Goal: Use online tool/utility: Utilize a website feature to perform a specific function

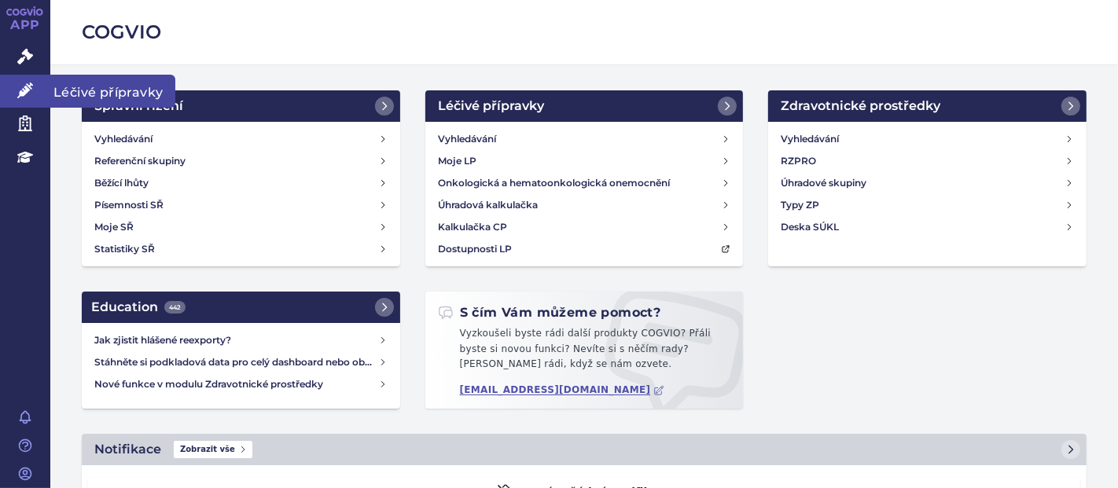
click at [18, 100] on link "Léčivé přípravky" at bounding box center [25, 91] width 50 height 33
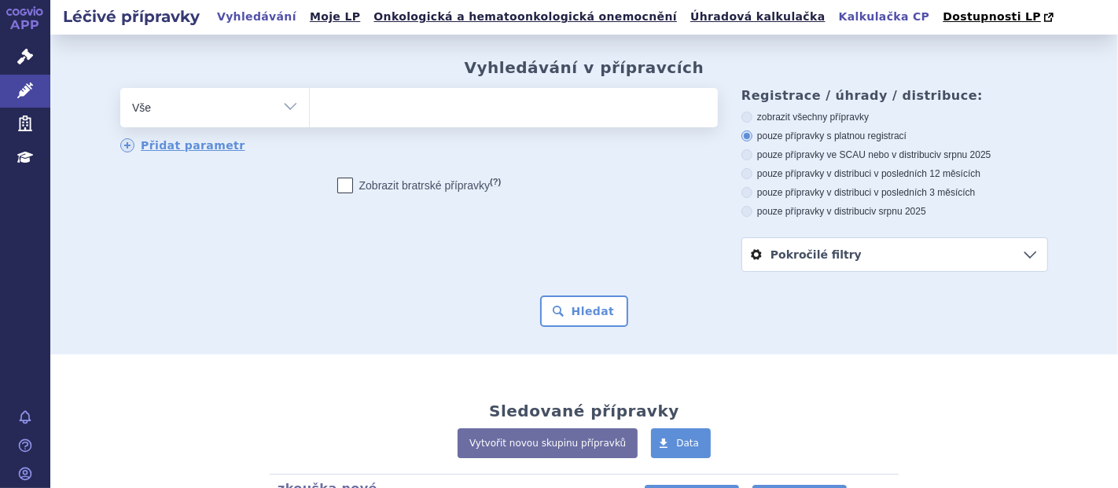
click at [834, 16] on link "Kalkulačka CP" at bounding box center [884, 16] width 101 height 21
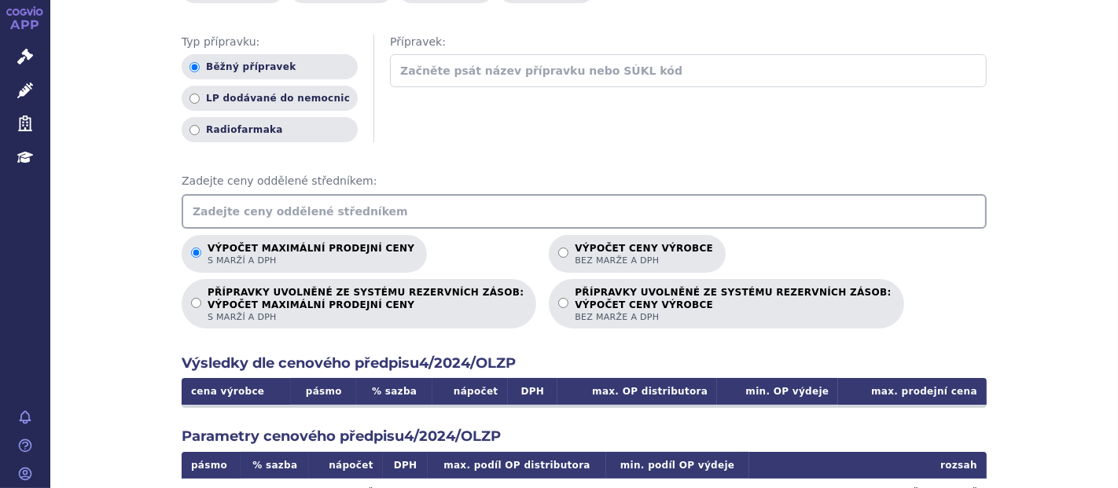
scroll to position [150, 0]
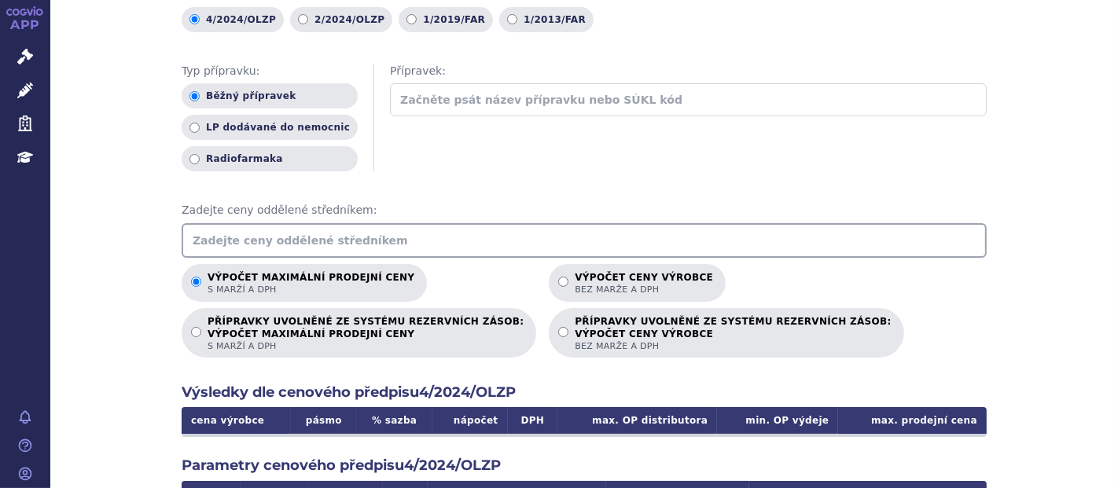
click at [314, 240] on input "text" at bounding box center [584, 240] width 805 height 35
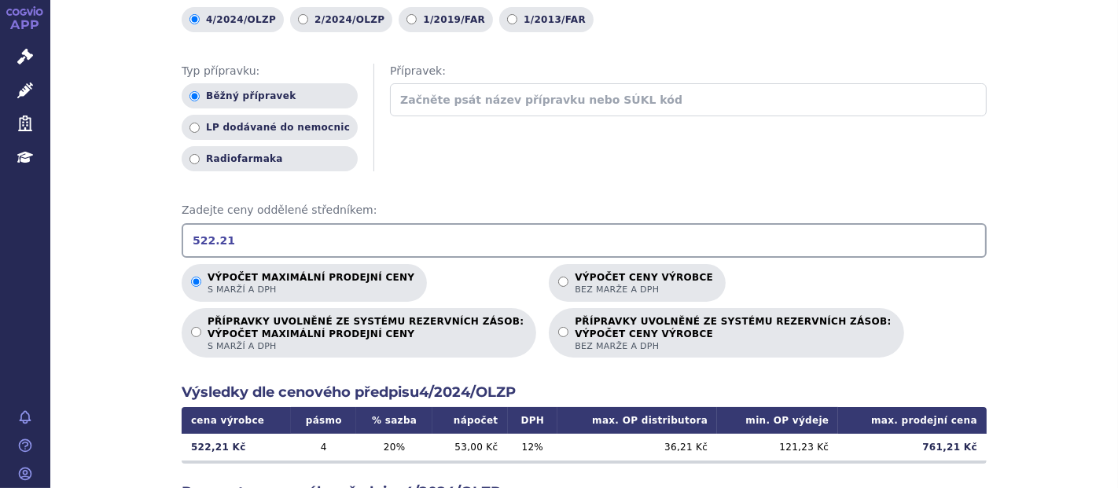
drag, startPoint x: 281, startPoint y: 226, endPoint x: 141, endPoint y: 226, distance: 139.9
click at [141, 226] on div "Výpočet maximální prodejní ceny (s marží a DPH) a ceny výrobce (bez marže a DPH…" at bounding box center [583, 342] width 1067 height 917
click at [218, 242] on input "2 264.78" at bounding box center [584, 240] width 805 height 35
click at [200, 241] on input "2 264.78" at bounding box center [584, 240] width 805 height 35
click at [244, 245] on input "2264.78" at bounding box center [584, 240] width 805 height 35
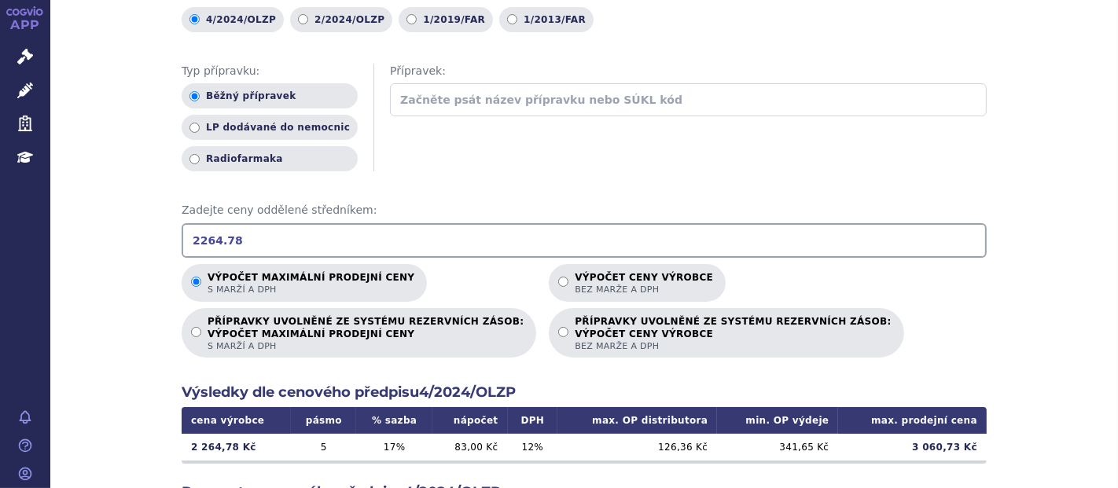
type input "2264.78"
click at [549, 284] on label "Výpočet ceny výrobce bez marže a DPH" at bounding box center [637, 283] width 177 height 38
click at [558, 284] on input "Výpočet ceny výrobce bez marže a DPH" at bounding box center [563, 282] width 10 height 10
radio input "true"
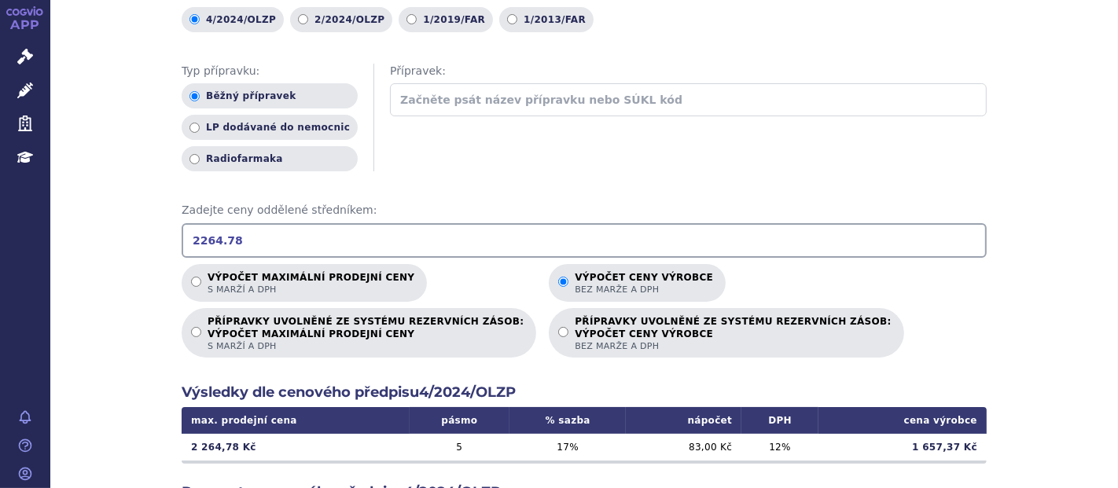
drag, startPoint x: 338, startPoint y: 255, endPoint x: 155, endPoint y: 226, distance: 185.4
click at [155, 226] on div "Výpočet maximální prodejní ceny (s marží a DPH) a ceny výrobce (bez marže a DPH…" at bounding box center [583, 342] width 1067 height 917
type input "647.08"
